Goal: Information Seeking & Learning: Learn about a topic

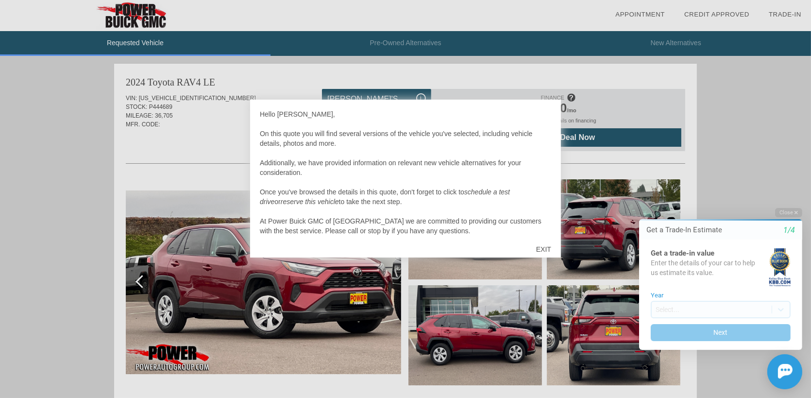
click at [557, 249] on div "EXIT" at bounding box center [543, 248] width 34 height 29
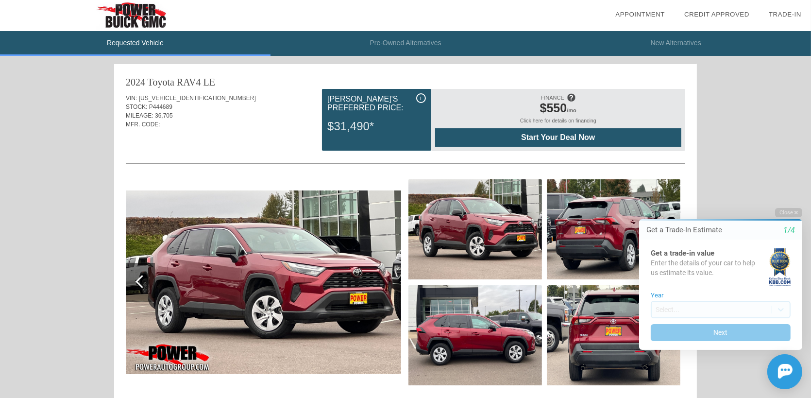
click at [173, 97] on span "[US_VEHICLE_IDENTIFICATION_NUMBER]" at bounding box center [197, 98] width 117 height 7
click at [173, 96] on span "[US_VEHICLE_IDENTIFICATION_NUMBER]" at bounding box center [197, 98] width 117 height 7
click at [419, 96] on div "i" at bounding box center [421, 98] width 10 height 10
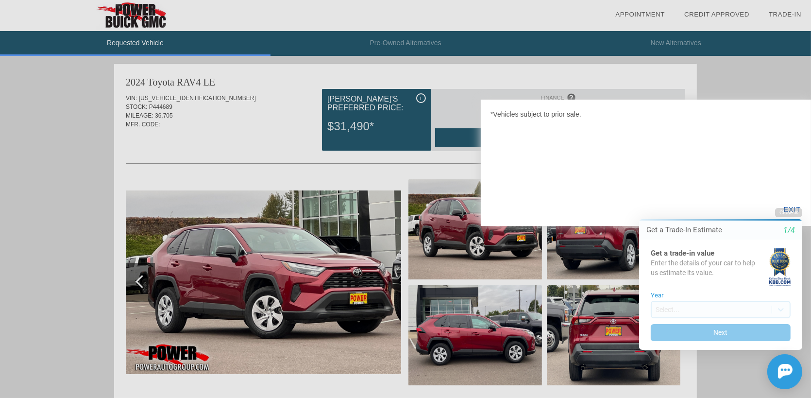
click at [386, 45] on div at bounding box center [405, 199] width 811 height 398
click at [390, 42] on div at bounding box center [405, 199] width 811 height 398
drag, startPoint x: 794, startPoint y: 208, endPoint x: 689, endPoint y: 209, distance: 105.3
click at [794, 209] on button "Close" at bounding box center [787, 212] width 27 height 9
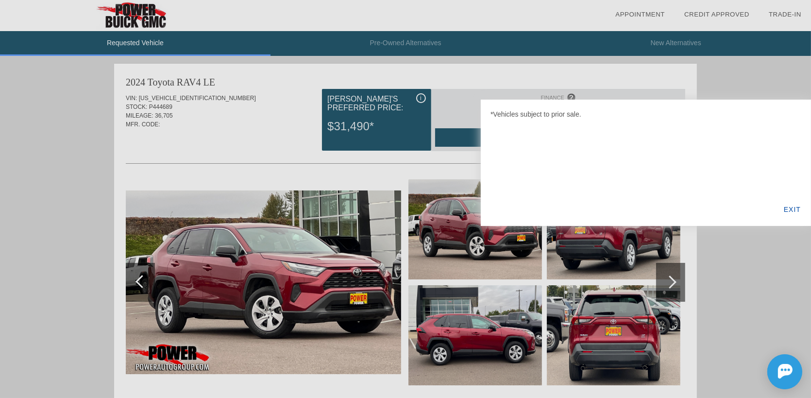
click at [793, 211] on div "EXIT" at bounding box center [791, 209] width 37 height 33
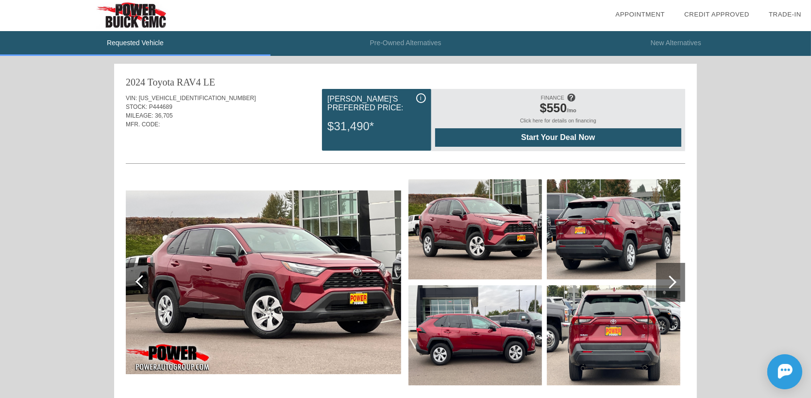
click at [410, 48] on li "Pre-Owned Alternatives" at bounding box center [405, 43] width 270 height 25
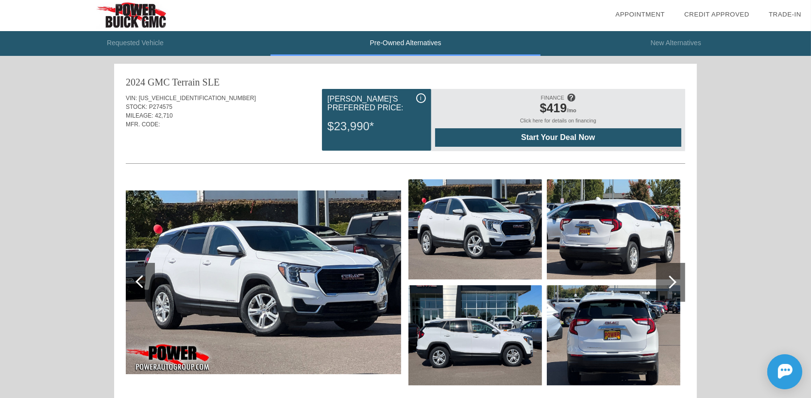
click at [406, 40] on li "Pre-Owned Alternatives" at bounding box center [405, 43] width 270 height 25
click at [130, 12] on img at bounding box center [133, 15] width 267 height 31
